Goal: Navigation & Orientation: Find specific page/section

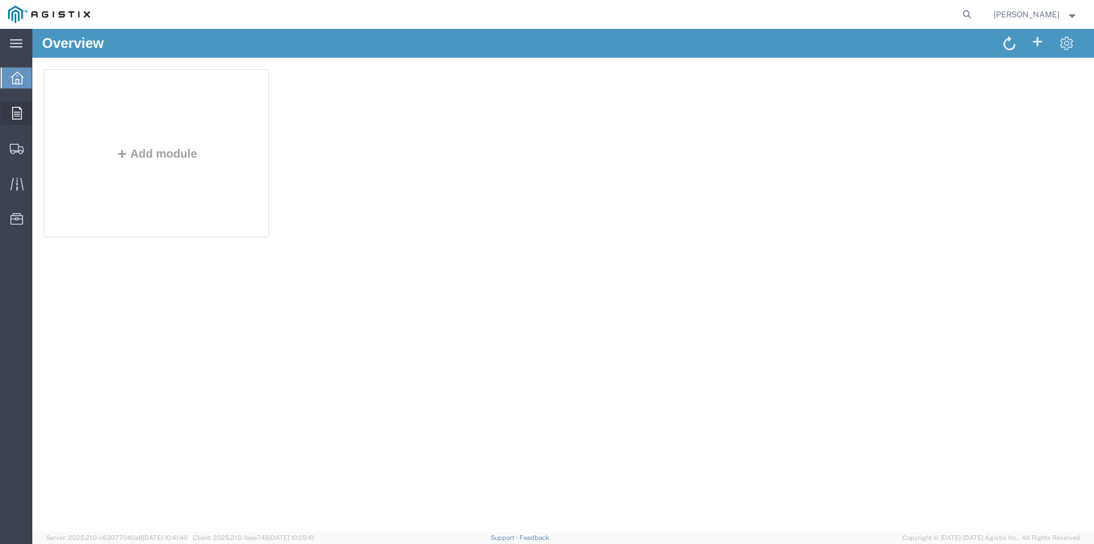
click at [40, 113] on span "Orders" at bounding box center [36, 113] width 8 height 23
